Goal: Task Accomplishment & Management: Manage account settings

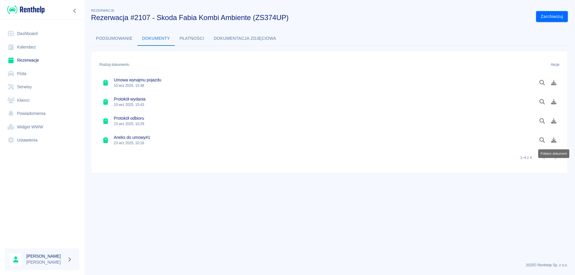
click at [30, 60] on link "Rezerwacje" at bounding box center [42, 60] width 75 height 13
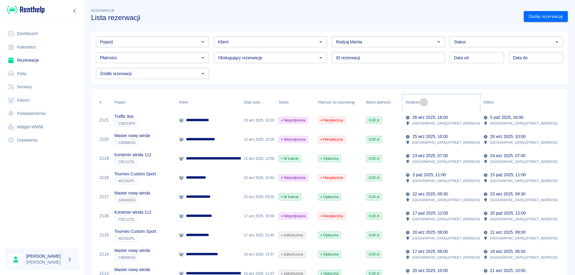
click at [427, 102] on button "Sort" at bounding box center [424, 102] width 8 height 8
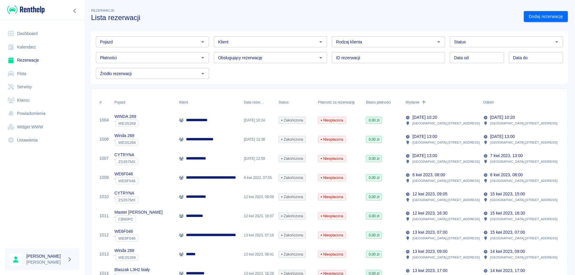
click at [23, 59] on link "Rezerwacje" at bounding box center [42, 60] width 75 height 13
click at [22, 58] on link "Rezerwacje" at bounding box center [42, 60] width 75 height 13
click at [22, 36] on link "Dashboard" at bounding box center [42, 33] width 75 height 13
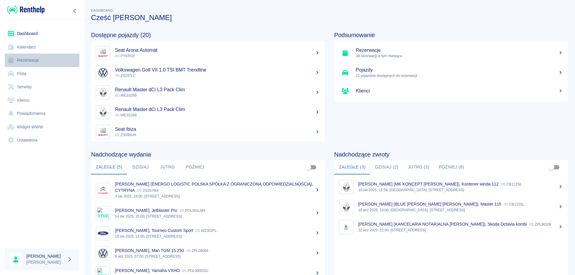
click at [30, 58] on link "Rezerwacje" at bounding box center [42, 60] width 75 height 13
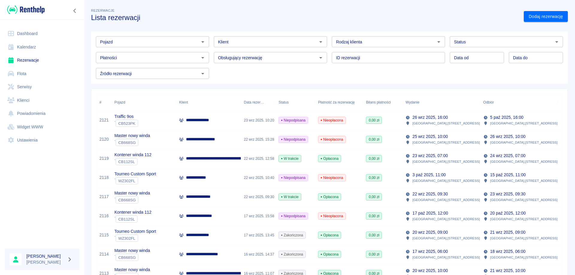
click at [425, 120] on p "26 wrz 2025, 16:00" at bounding box center [430, 117] width 35 height 6
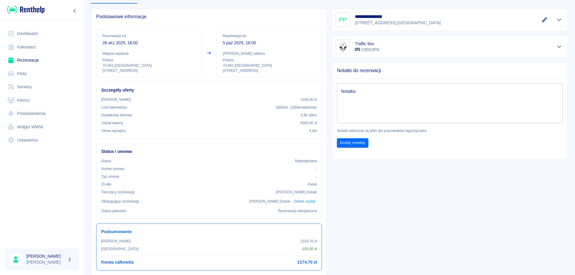
scroll to position [14, 0]
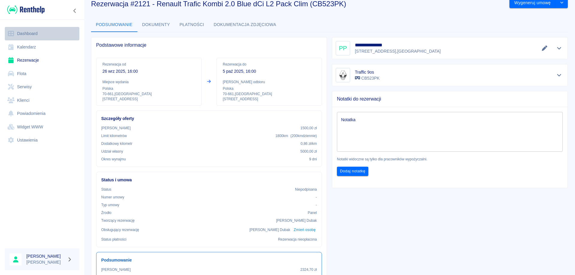
click at [29, 34] on link "Dashboard" at bounding box center [42, 33] width 75 height 13
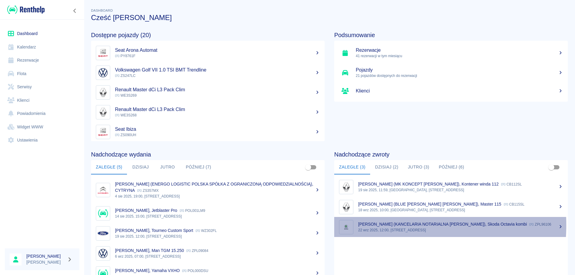
click at [373, 225] on p "[PERSON_NAME] (KANCELARIA NOTARIALNA [PERSON_NAME]), Skoda Octavia kombi" at bounding box center [442, 224] width 169 height 5
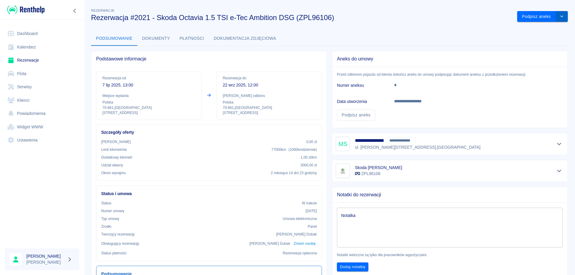
click at [558, 19] on button "drop-down" at bounding box center [562, 16] width 12 height 11
click at [523, 29] on li "Przedłuż rezerwację" at bounding box center [538, 29] width 47 height 10
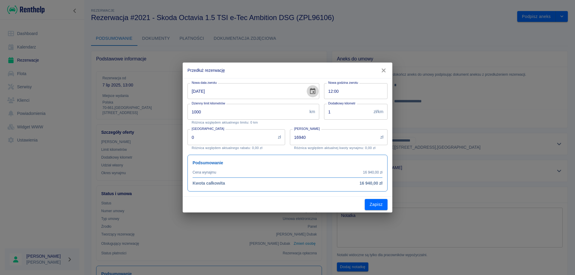
click at [310, 90] on icon "Choose date, selected date is 22 wrz 2025" at bounding box center [312, 91] width 5 height 6
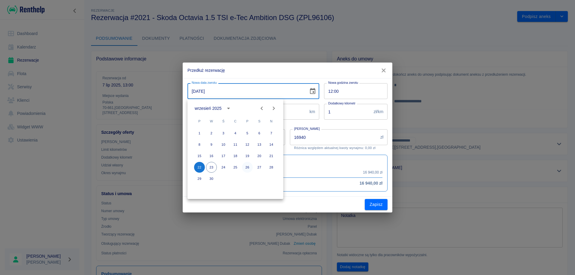
click at [249, 167] on button "26" at bounding box center [247, 167] width 11 height 11
type input "[DATE]"
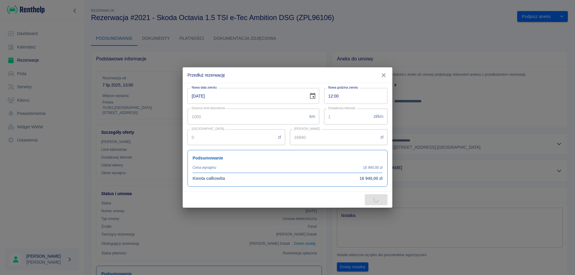
type input "17820"
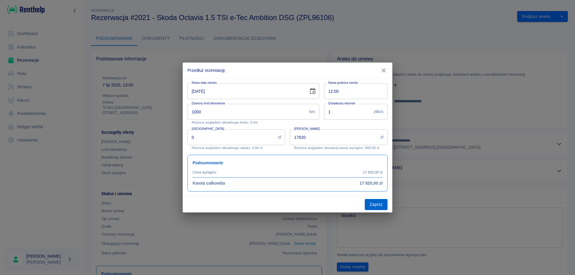
click at [374, 207] on button "Zapisz" at bounding box center [376, 204] width 23 height 11
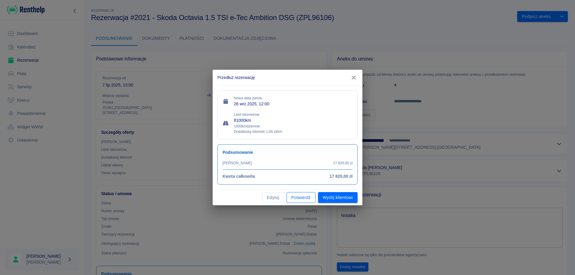
click at [297, 198] on button "Potwierdź" at bounding box center [301, 197] width 29 height 11
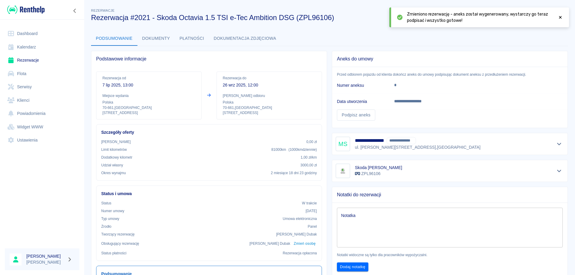
click at [563, 18] on icon at bounding box center [560, 17] width 5 height 4
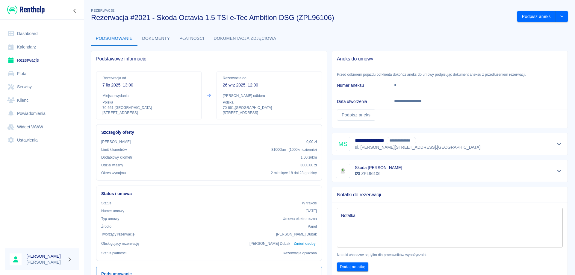
click at [23, 60] on link "Rezerwacje" at bounding box center [42, 60] width 75 height 13
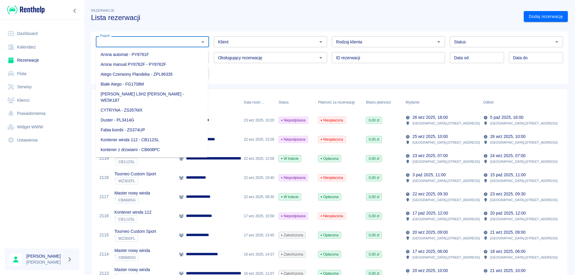
click at [176, 45] on input "Pojazd" at bounding box center [148, 41] width 100 height 7
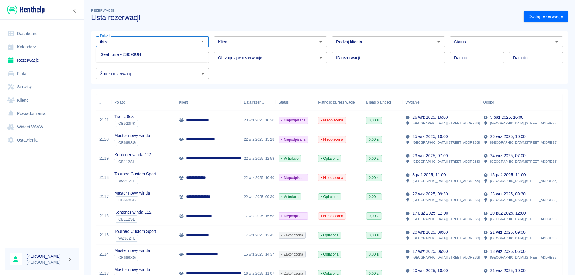
click at [167, 56] on li "Seat Ibiza - ZS090UH" at bounding box center [152, 55] width 112 height 10
type input "Seat Ibiza - ZS090UH"
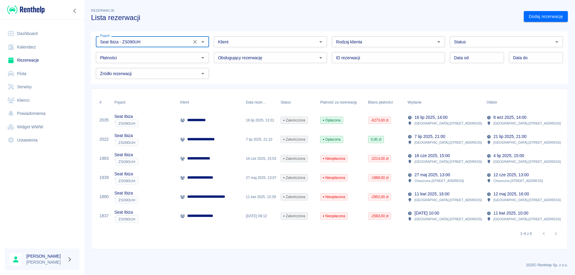
click at [210, 123] on p "**********" at bounding box center [199, 120] width 25 height 6
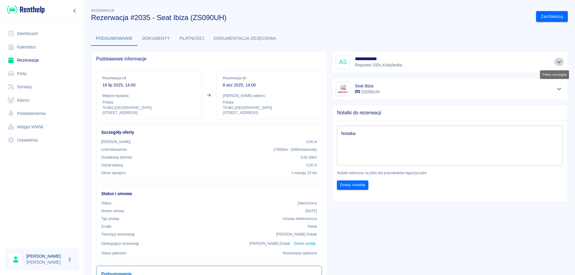
click at [557, 63] on icon "Pokaż szczegóły" at bounding box center [559, 62] width 4 height 2
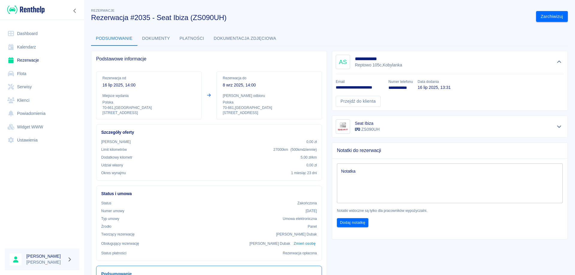
click at [250, 34] on button "Dokumentacja zdjęciowa" at bounding box center [245, 38] width 72 height 14
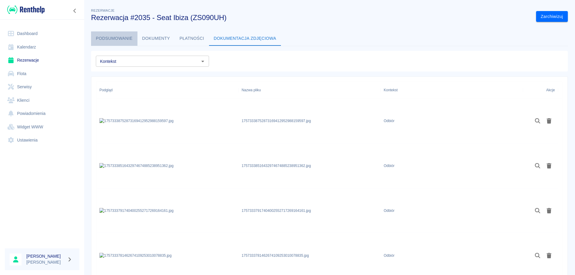
click at [119, 37] on button "Podsumowanie" at bounding box center [114, 38] width 46 height 14
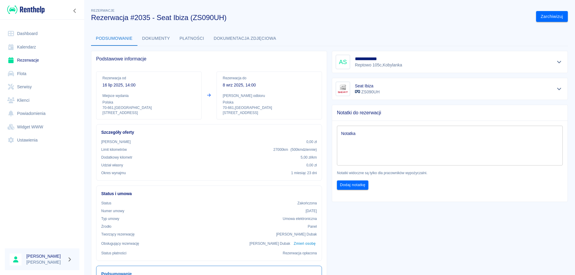
click at [559, 62] on button "Pokaż szczegóły" at bounding box center [560, 62] width 10 height 8
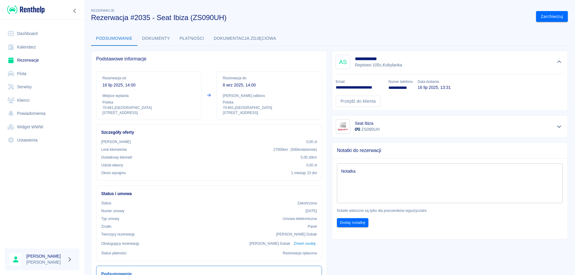
click at [369, 88] on p "**********" at bounding box center [360, 88] width 48 height 6
copy p "**********"
click at [402, 88] on link "**********" at bounding box center [398, 88] width 19 height 4
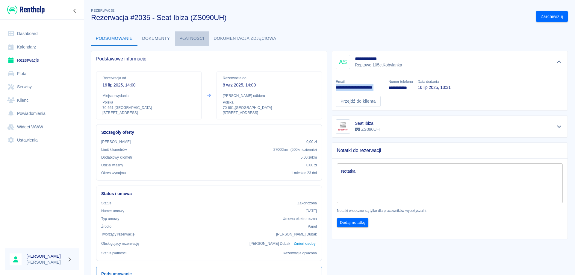
click at [186, 38] on button "Płatności" at bounding box center [192, 38] width 34 height 14
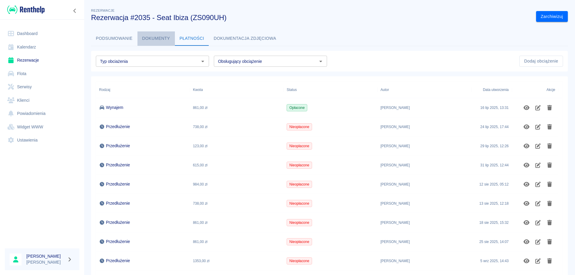
click at [157, 39] on button "Dokumenty" at bounding box center [156, 38] width 37 height 14
